Goal: Task Accomplishment & Management: Manage account settings

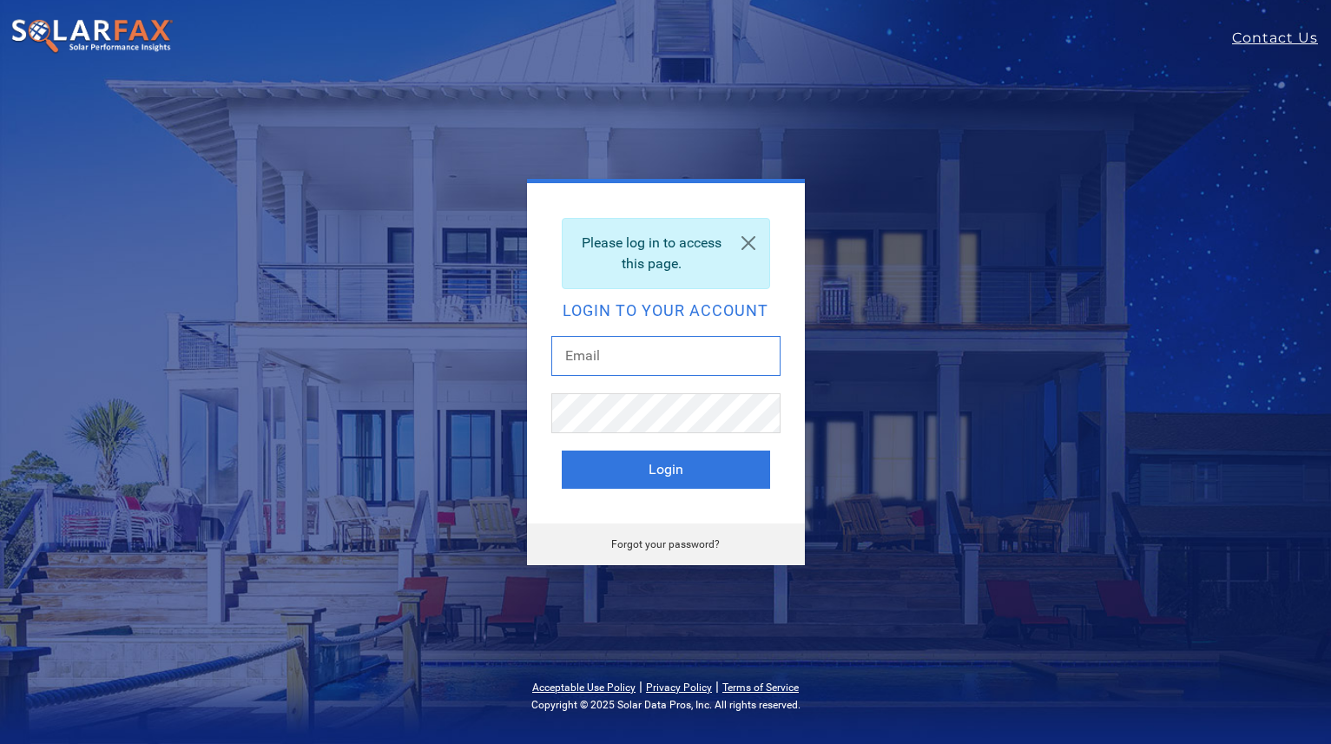
click at [682, 348] on input "text" at bounding box center [665, 356] width 229 height 40
type input "[EMAIL_ADDRESS][DOMAIN_NAME]"
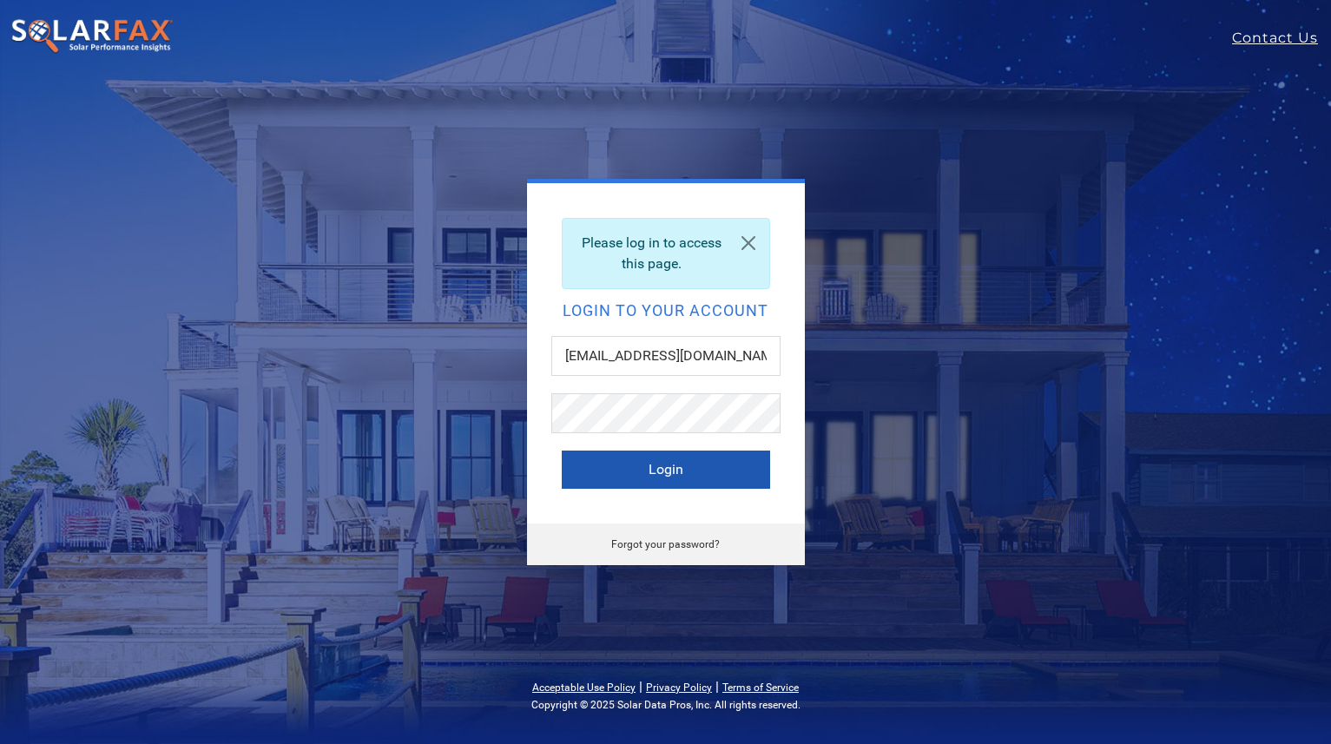
click at [677, 461] on button "Login" at bounding box center [666, 470] width 208 height 38
click at [639, 550] on link "Forgot your password?" at bounding box center [665, 544] width 109 height 12
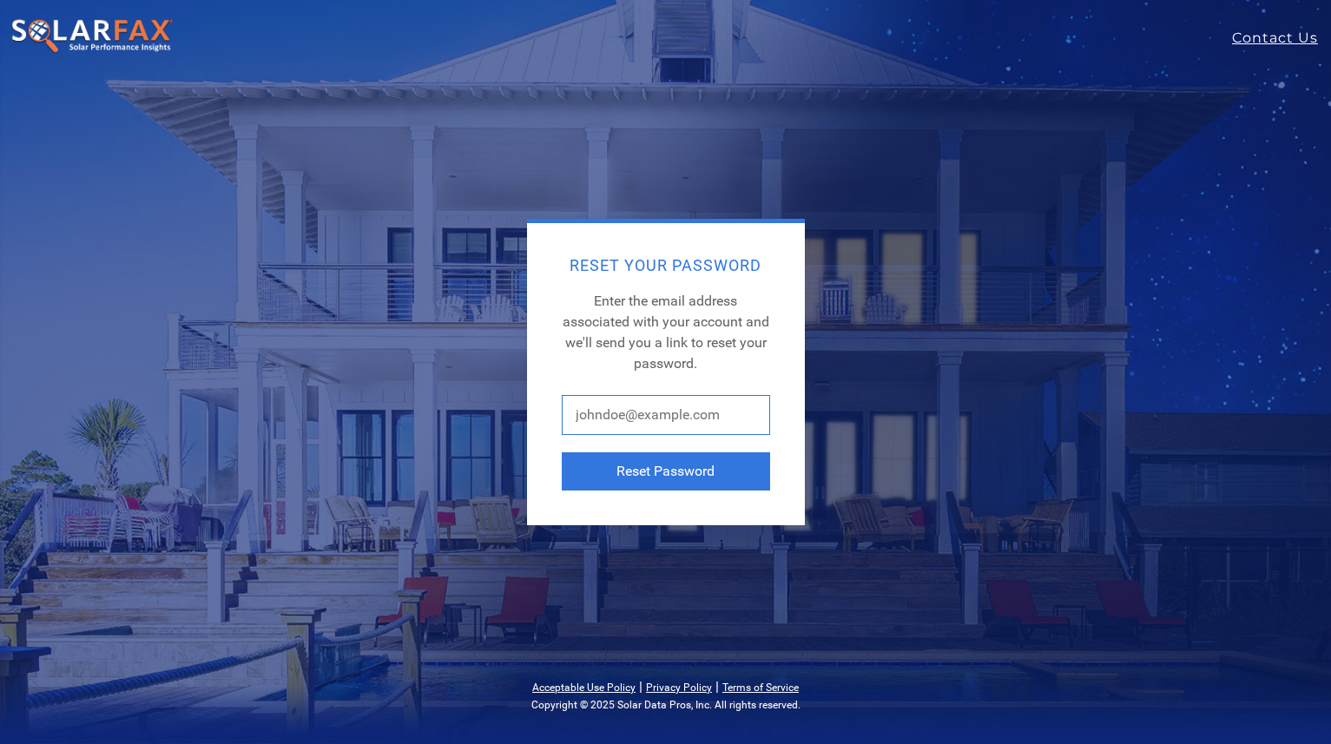
click at [635, 420] on input "text" at bounding box center [666, 415] width 208 height 40
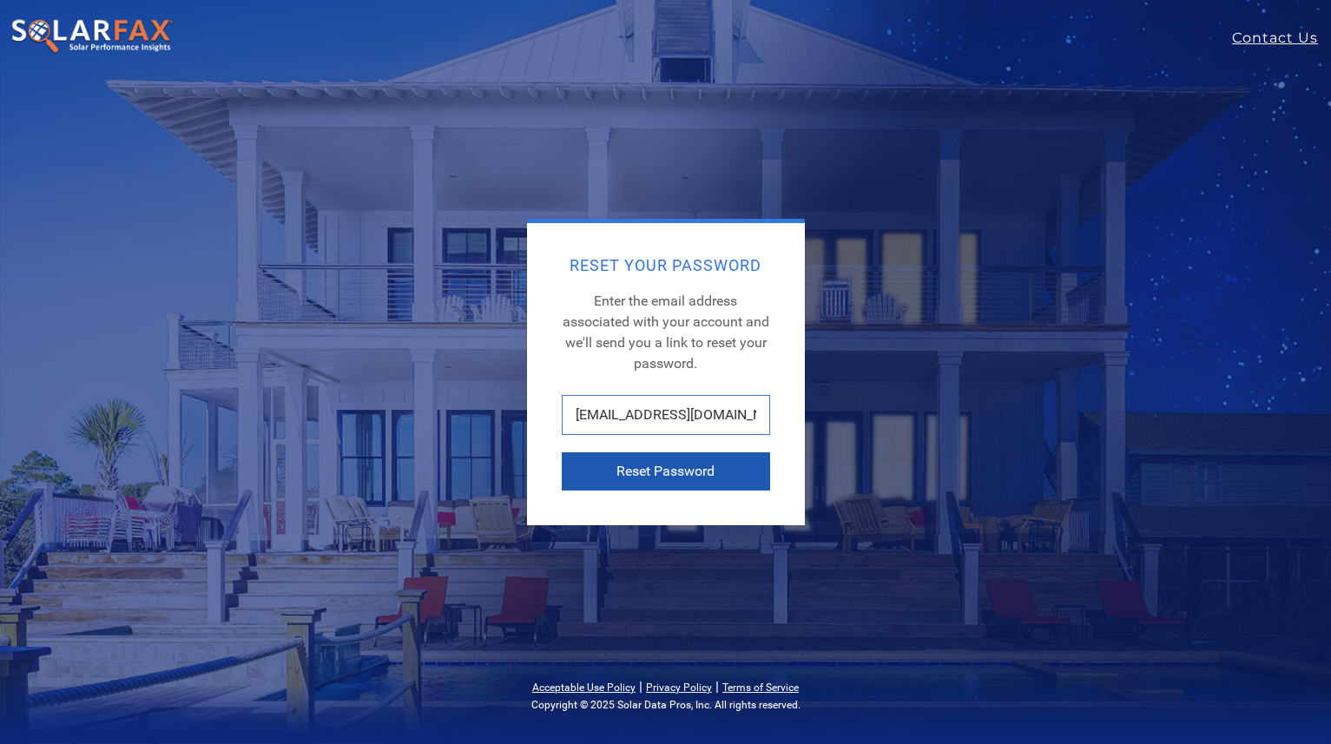
type input "[EMAIL_ADDRESS][DOMAIN_NAME]"
click at [658, 475] on button "Reset Password" at bounding box center [666, 471] width 208 height 38
